Goal: Task Accomplishment & Management: Manage account settings

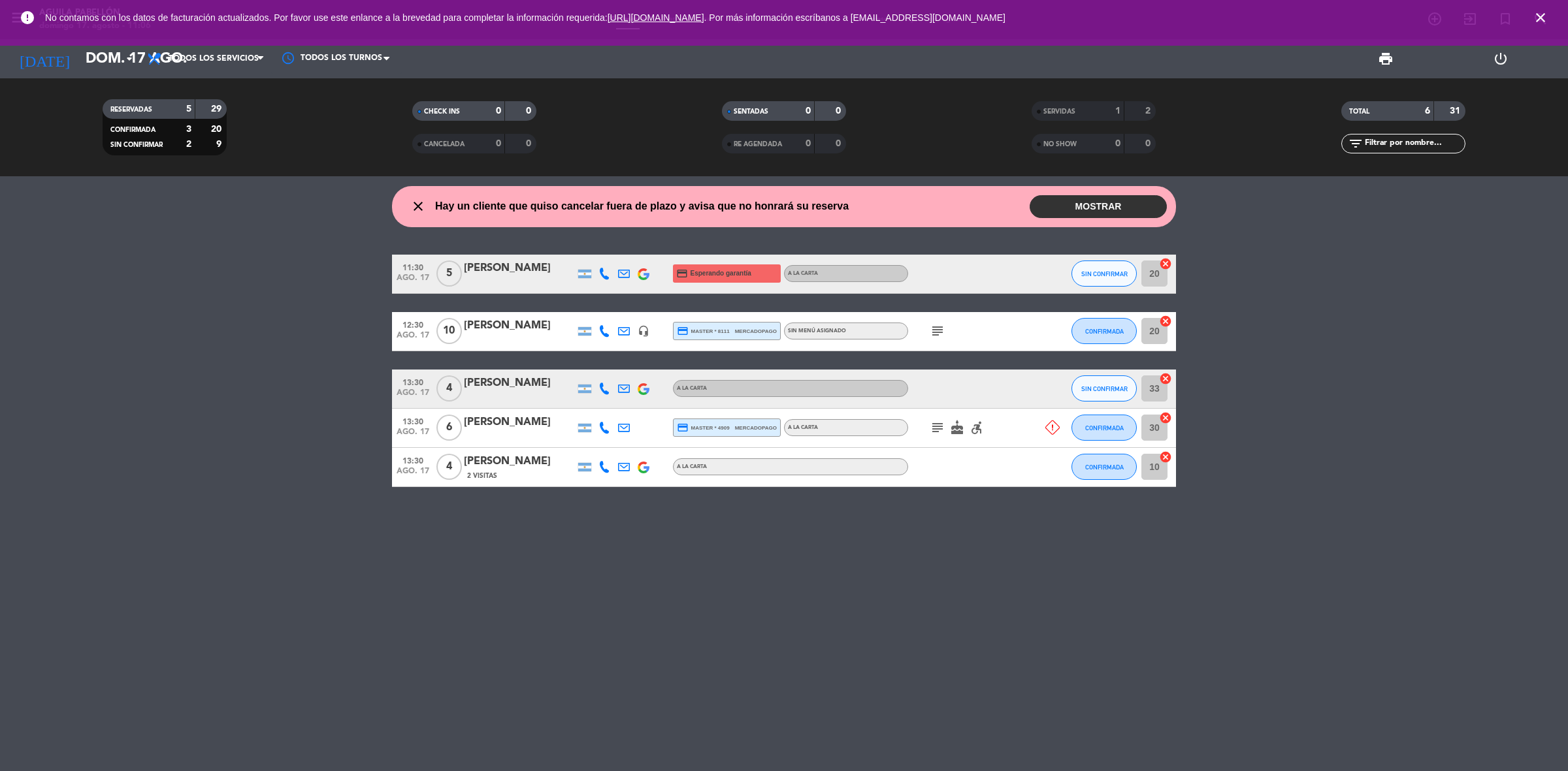
click at [1102, 207] on button "MOSTRAR" at bounding box center [1098, 207] width 138 height 23
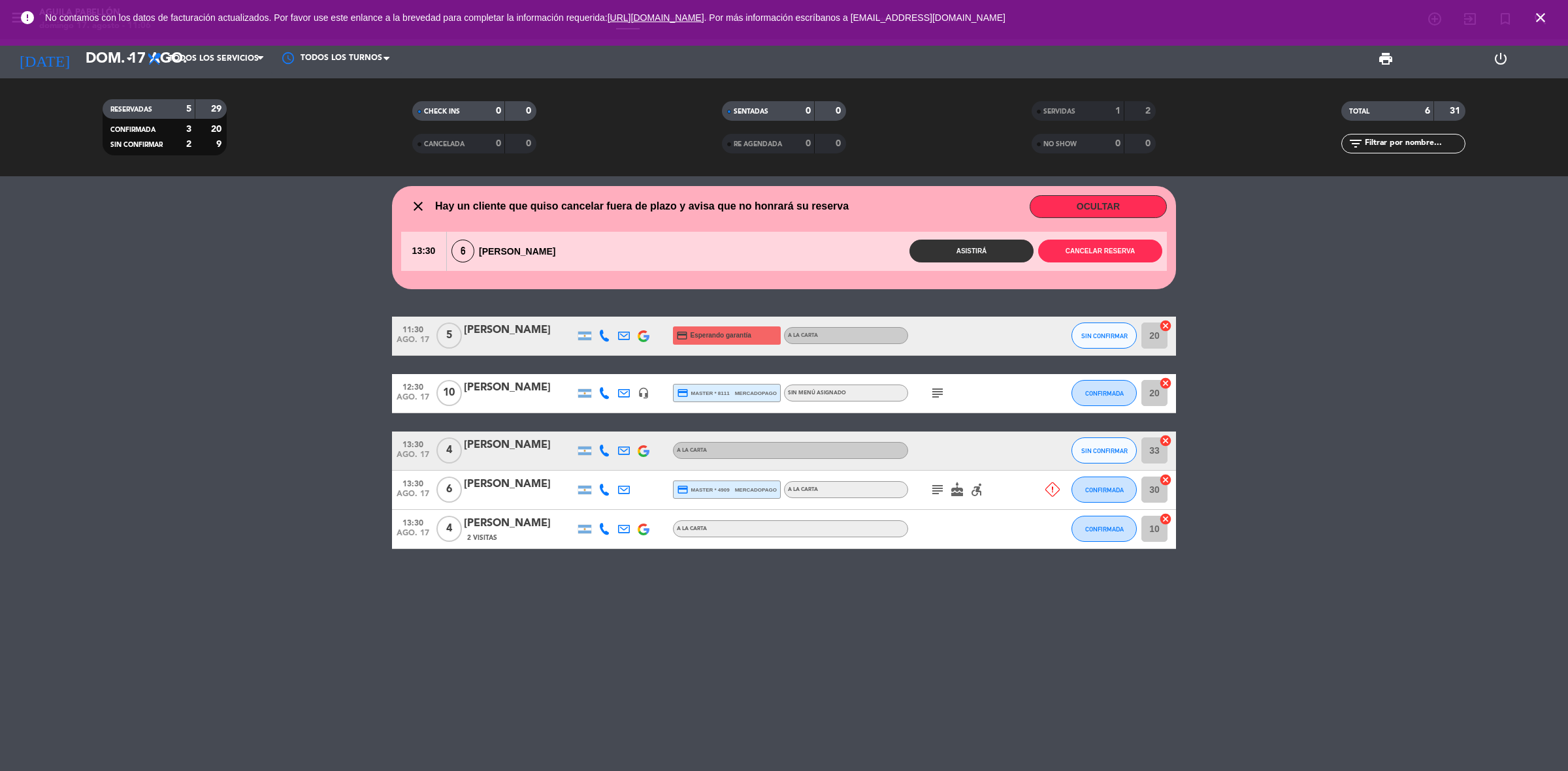
click at [885, 201] on div "close Hay un cliente que quiso cancelar fuera de plazo y avisa que no honrará s…" at bounding box center [783, 207] width 766 height 23
click at [1052, 491] on icon at bounding box center [1052, 490] width 15 height 15
click at [934, 490] on icon "subject" at bounding box center [937, 489] width 15 height 15
drag, startPoint x: 1290, startPoint y: 628, endPoint x: 1318, endPoint y: 604, distance: 36.9
click at [1300, 612] on div "close Hay un cliente que quiso cancelar fuera de plazo y avisa que no honrará s…" at bounding box center [784, 473] width 1568 height 595
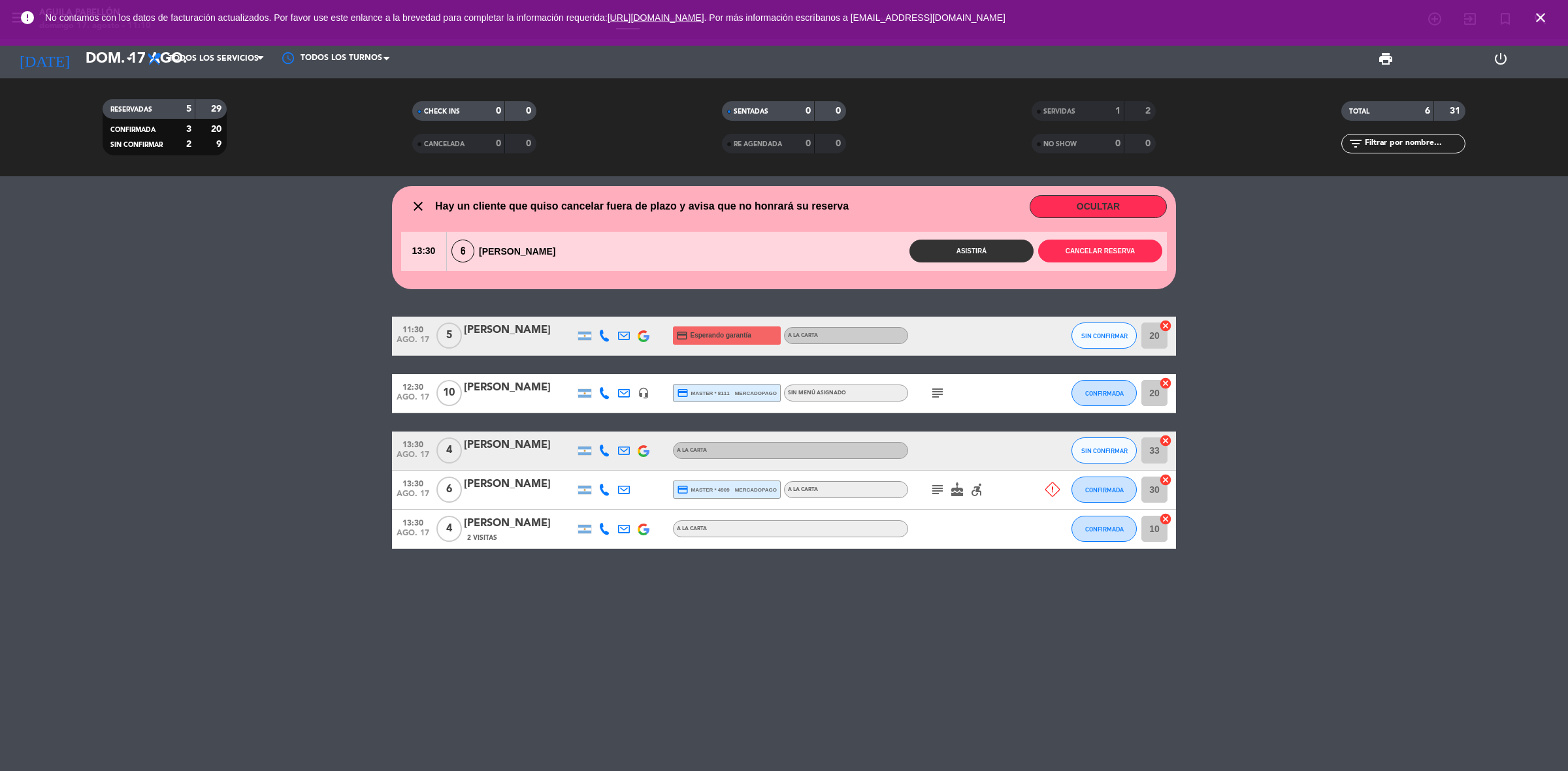
click at [494, 248] on div "6 Daniela Raskovsky" at bounding box center [507, 251] width 120 height 23
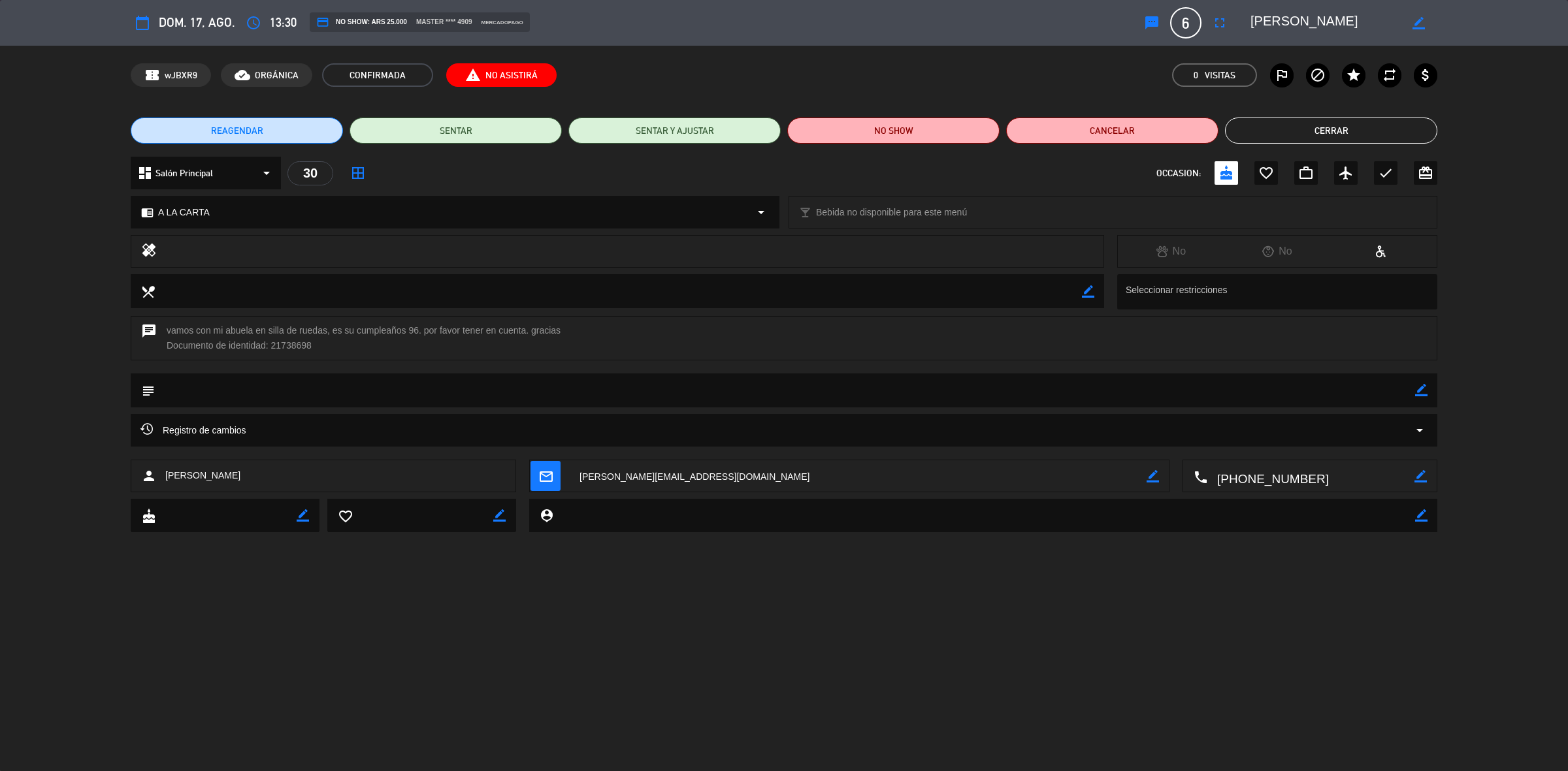
click at [371, 21] on span "credit_card NO SHOW: ARS 25.000" at bounding box center [361, 22] width 90 height 13
click at [488, 82] on span "report_problem No Asistirá" at bounding box center [502, 75] width 110 height 24
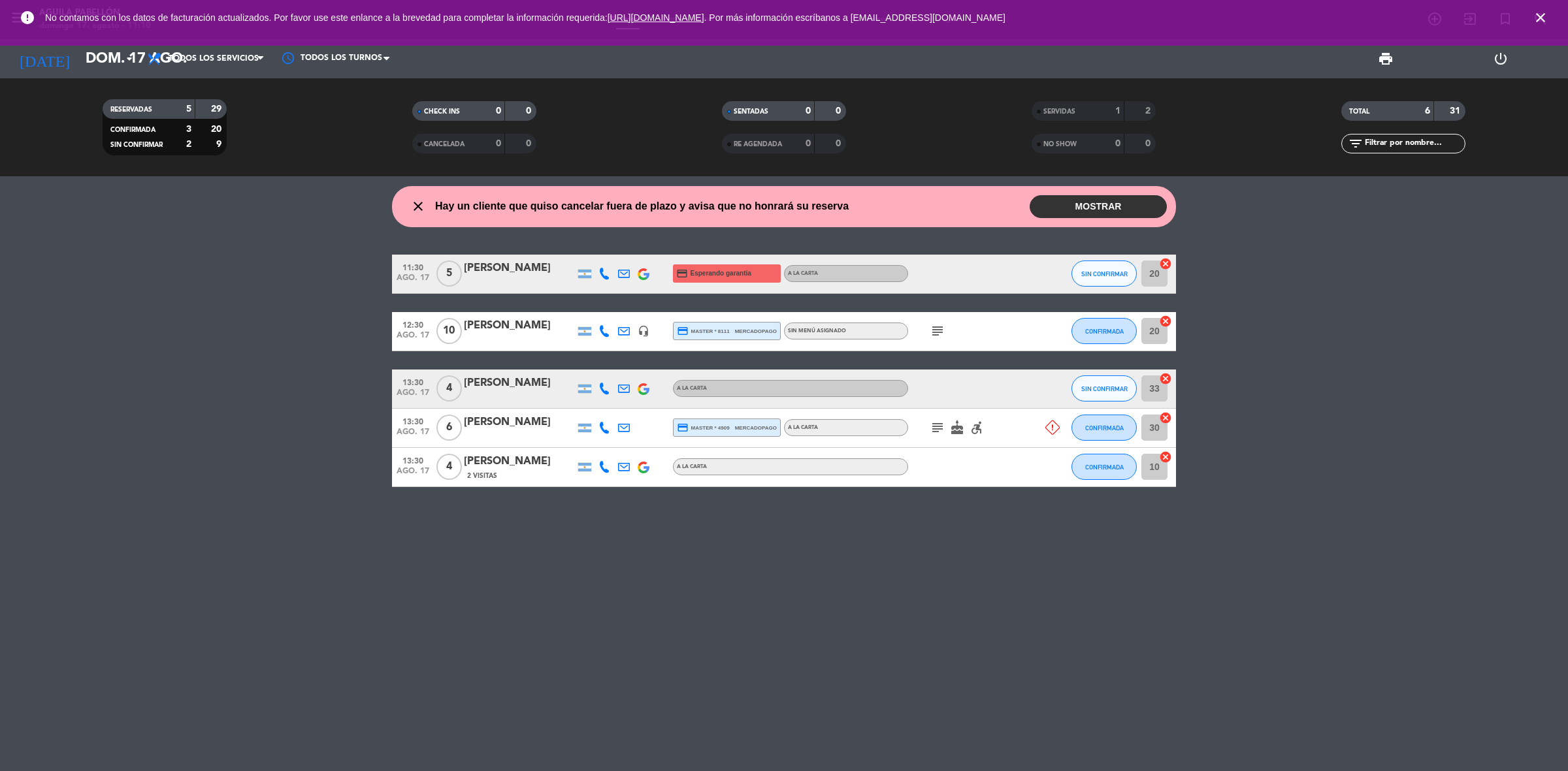
click at [1082, 201] on button "MOSTRAR" at bounding box center [1098, 207] width 138 height 23
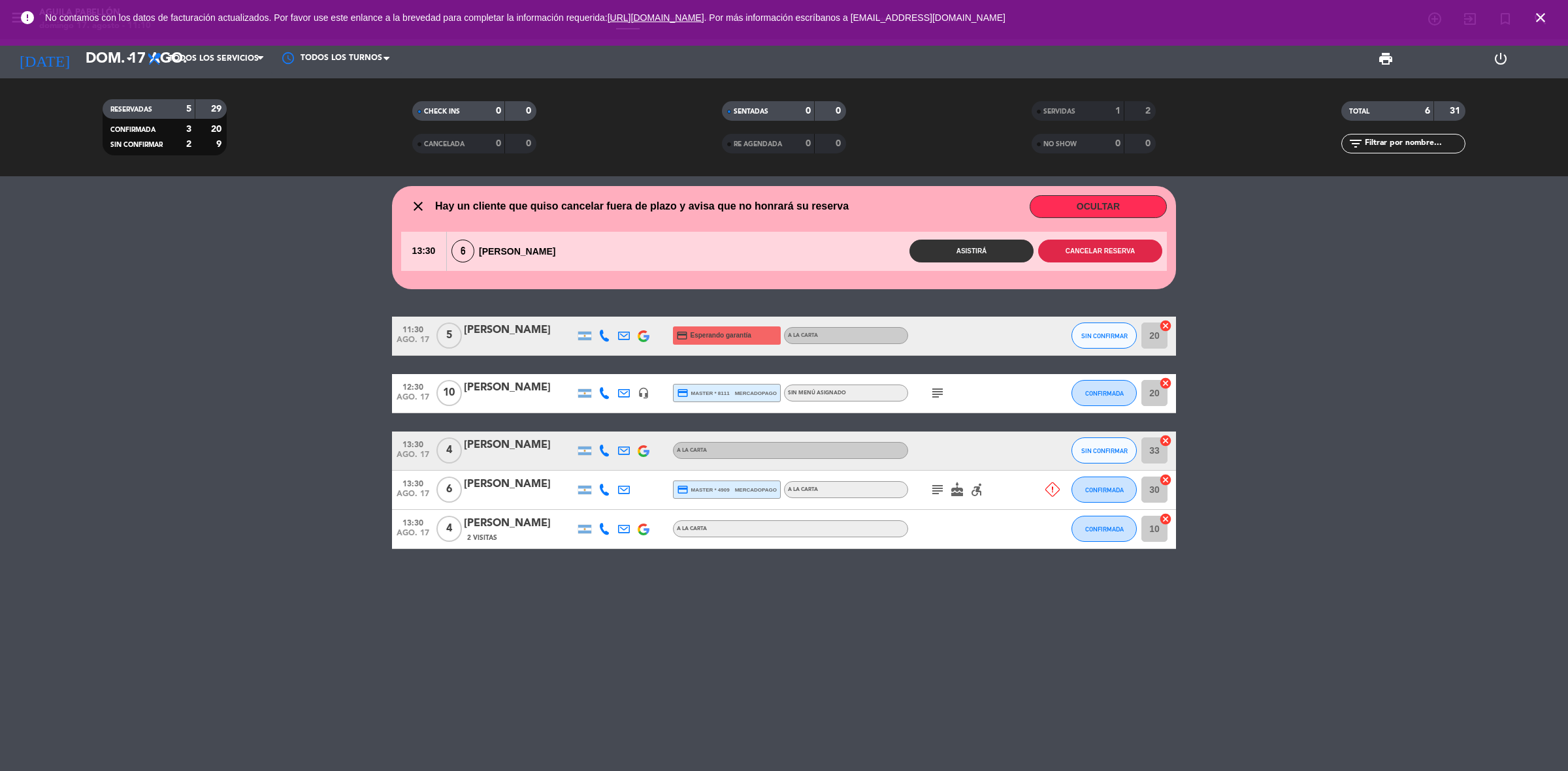
click at [1066, 257] on button "Cancelar reserva" at bounding box center [1100, 251] width 124 height 23
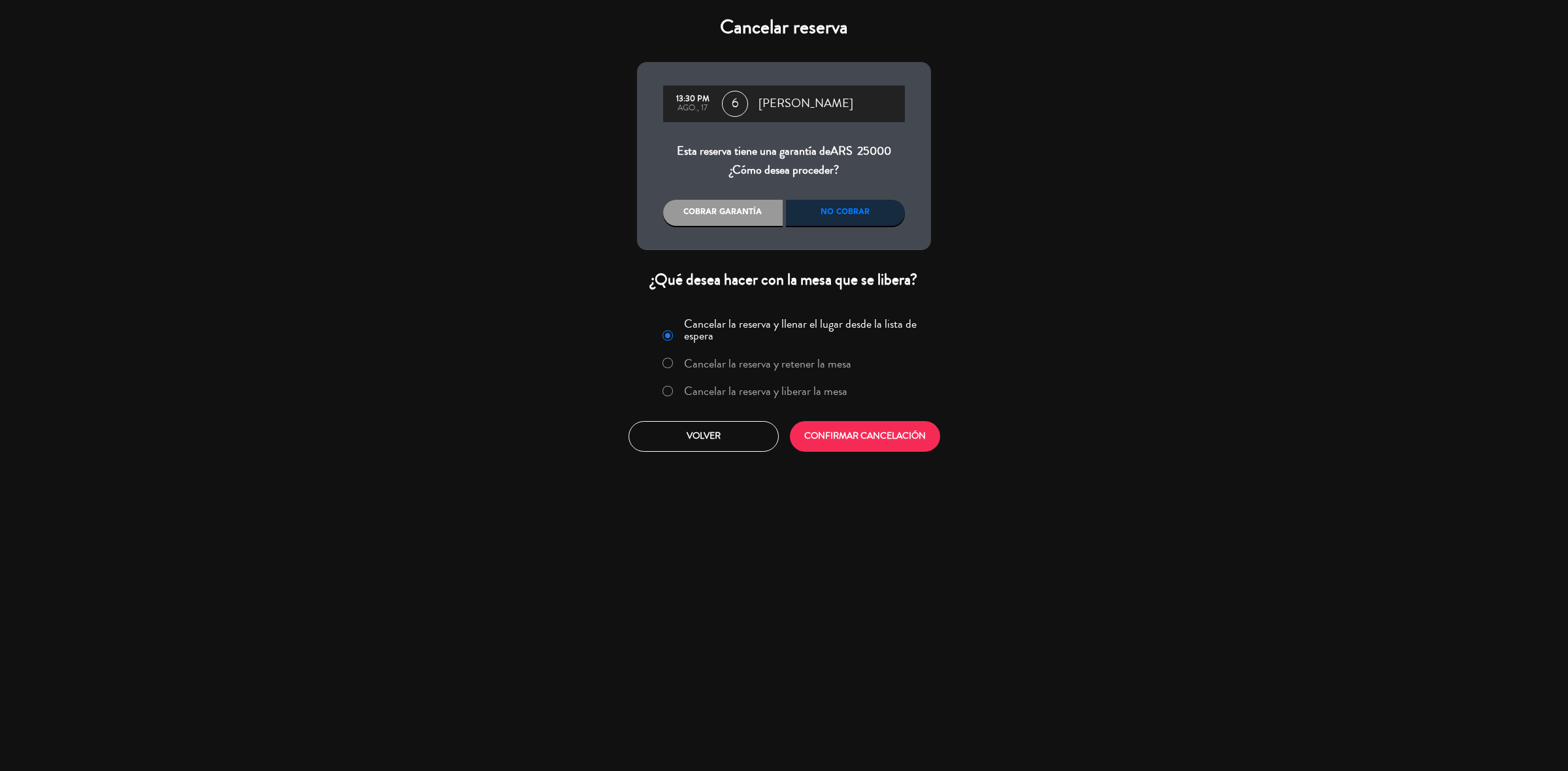
click at [836, 215] on div "No cobrar" at bounding box center [846, 213] width 120 height 26
click at [847, 216] on div "No cobrar" at bounding box center [846, 213] width 120 height 26
click at [858, 212] on div "No cobrar" at bounding box center [846, 213] width 120 height 26
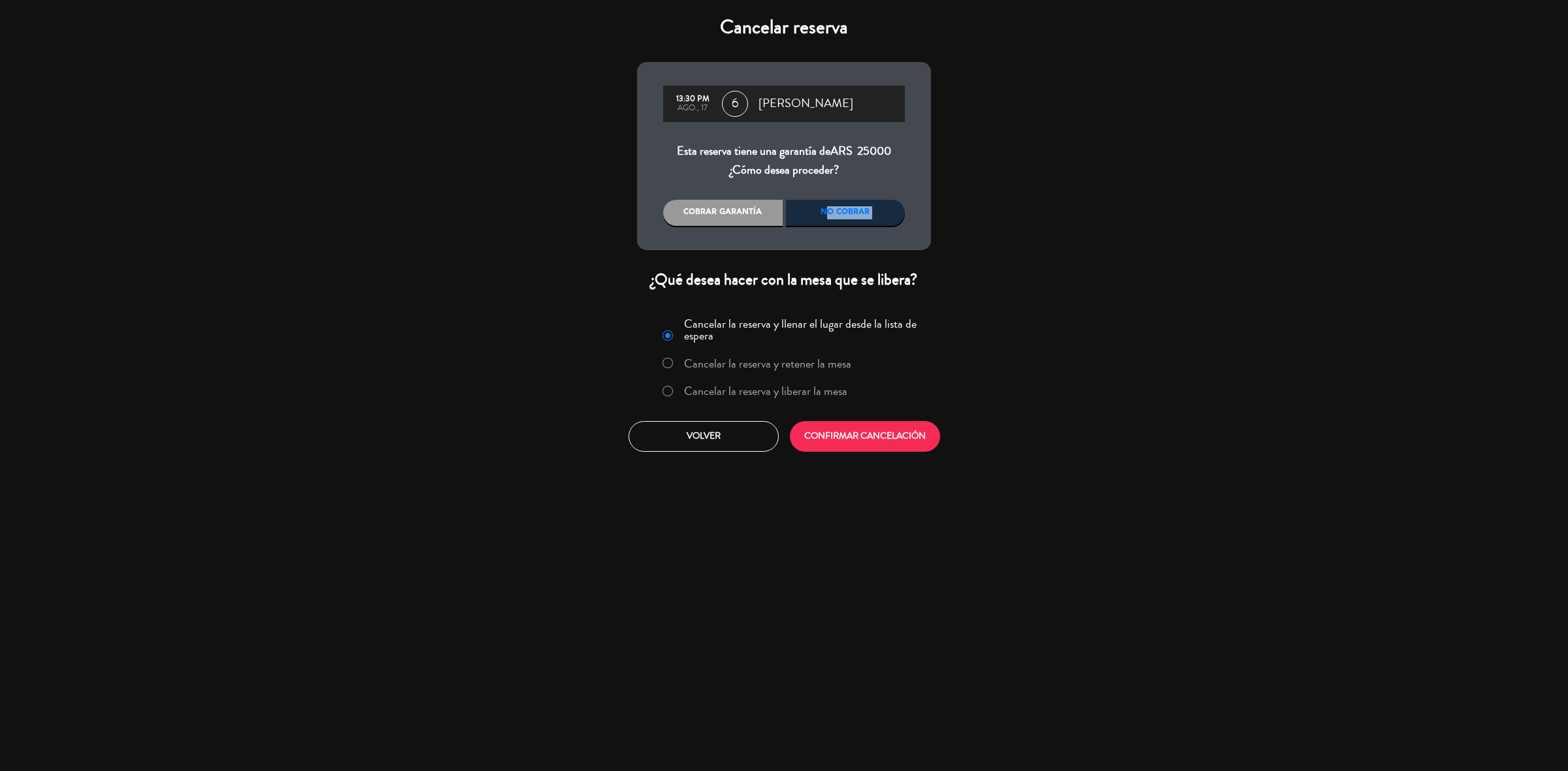
click at [888, 209] on div "No cobrar" at bounding box center [846, 213] width 120 height 26
click at [838, 436] on button "CONFIRMAR CANCELACIÓN" at bounding box center [865, 437] width 150 height 31
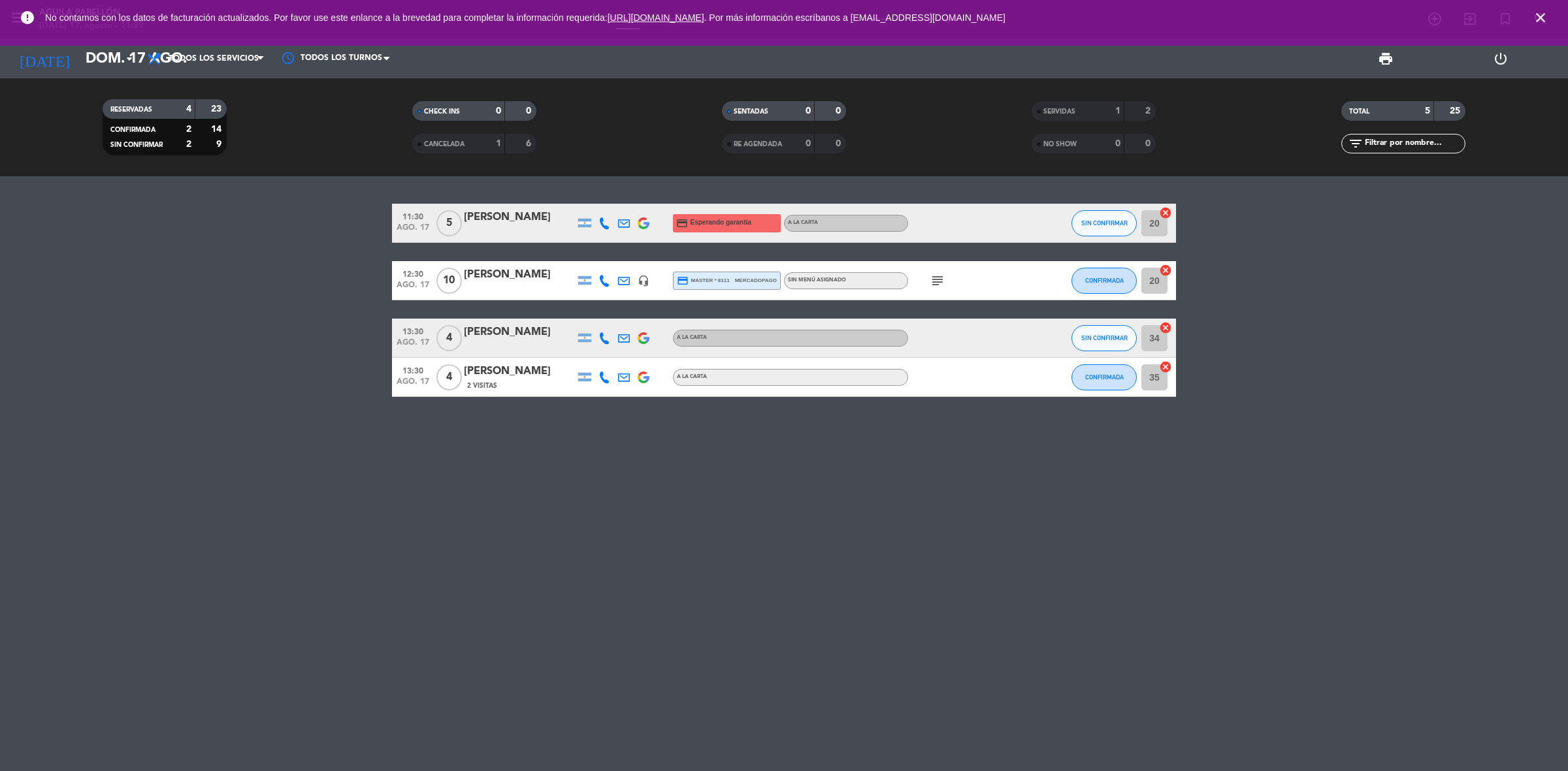
drag, startPoint x: 1544, startPoint y: 8, endPoint x: 1551, endPoint y: 8, distance: 7.0
click at [1550, 8] on span "close" at bounding box center [1540, 18] width 35 height 35
drag, startPoint x: 1543, startPoint y: 17, endPoint x: 1469, endPoint y: 4, distance: 75.1
click at [1549, 17] on span "close" at bounding box center [1540, 18] width 35 height 35
click at [454, 143] on span "CANCELADA" at bounding box center [443, 144] width 40 height 7
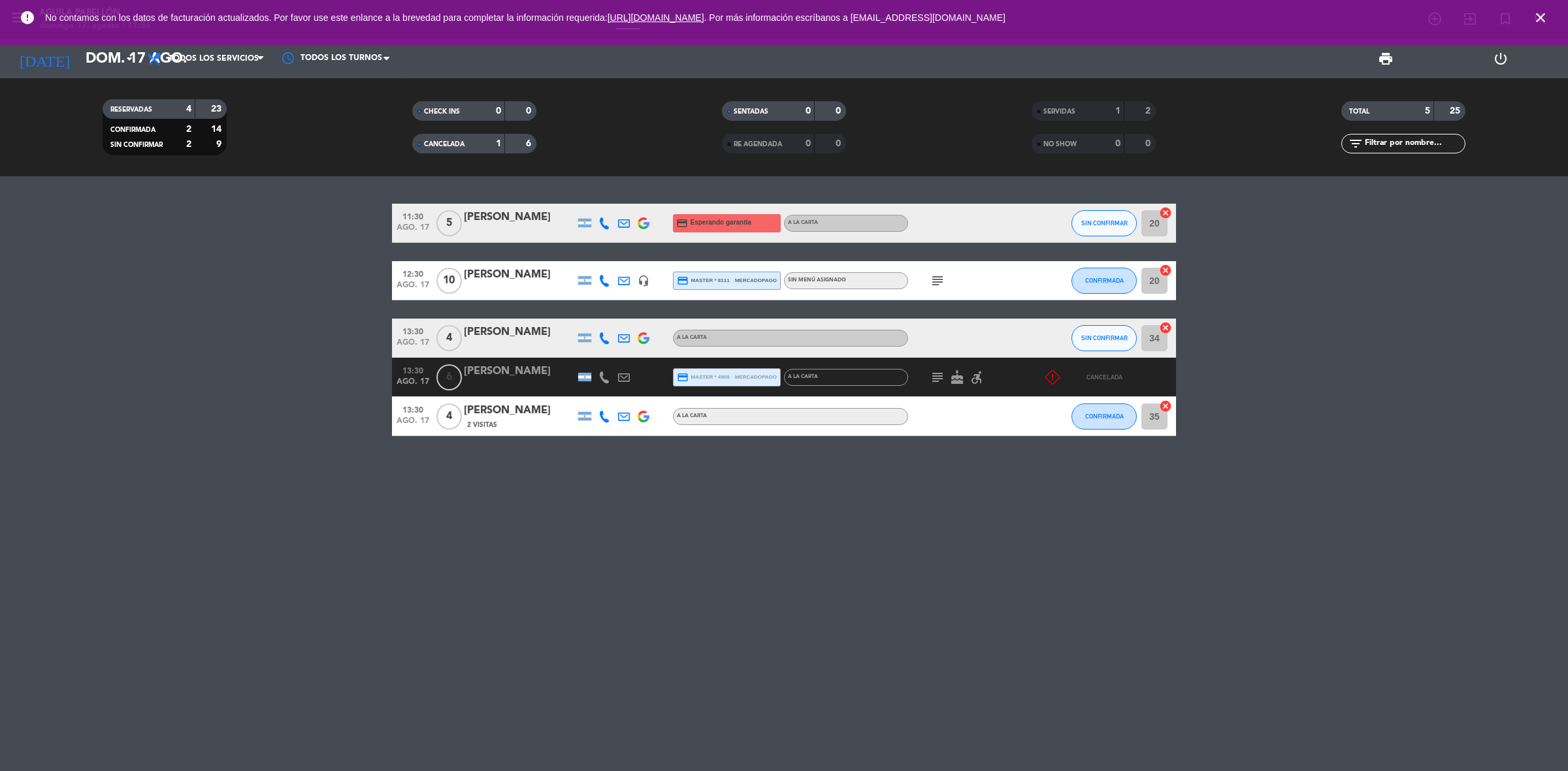
click at [488, 367] on div "[PERSON_NAME]" at bounding box center [519, 371] width 111 height 17
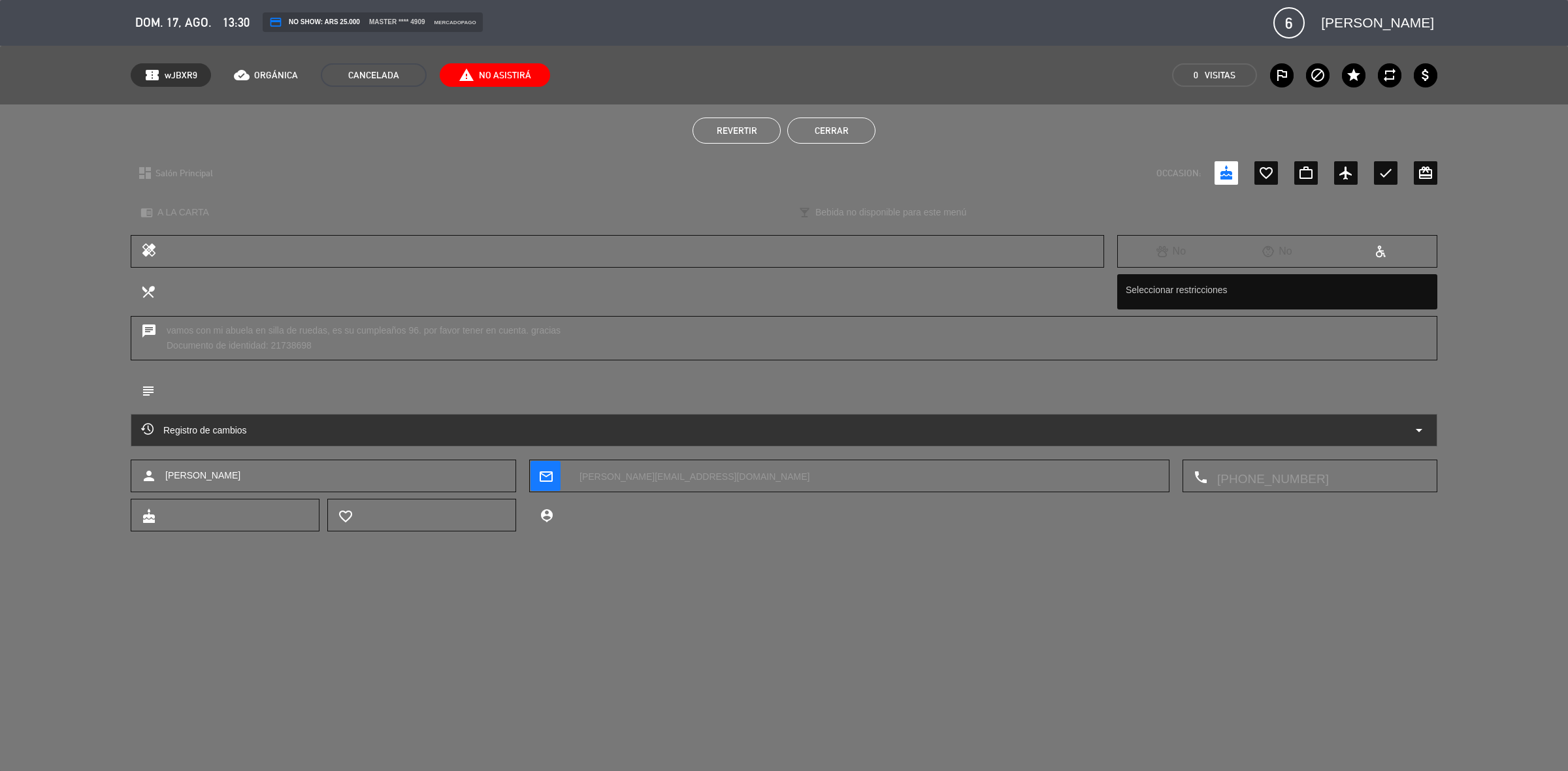
click at [664, 478] on textarea at bounding box center [864, 476] width 589 height 32
click at [370, 73] on span "CANCELADA" at bounding box center [374, 75] width 106 height 24
click at [746, 140] on button "Revertir" at bounding box center [736, 131] width 88 height 26
